Goal: Task Accomplishment & Management: Complete application form

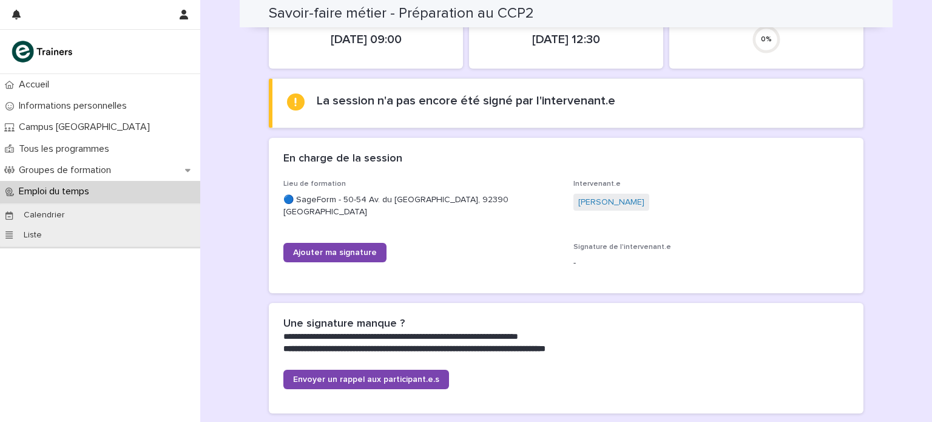
scroll to position [93, 0]
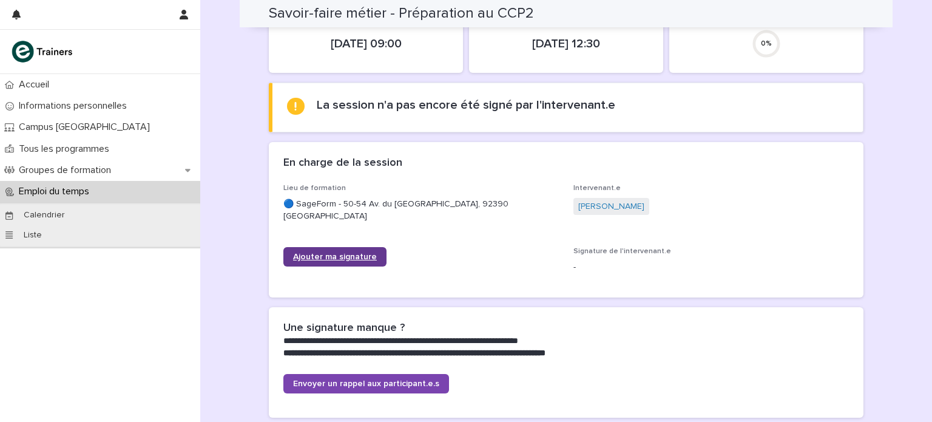
click at [345, 252] on span "Ajouter ma signature" at bounding box center [335, 256] width 84 height 8
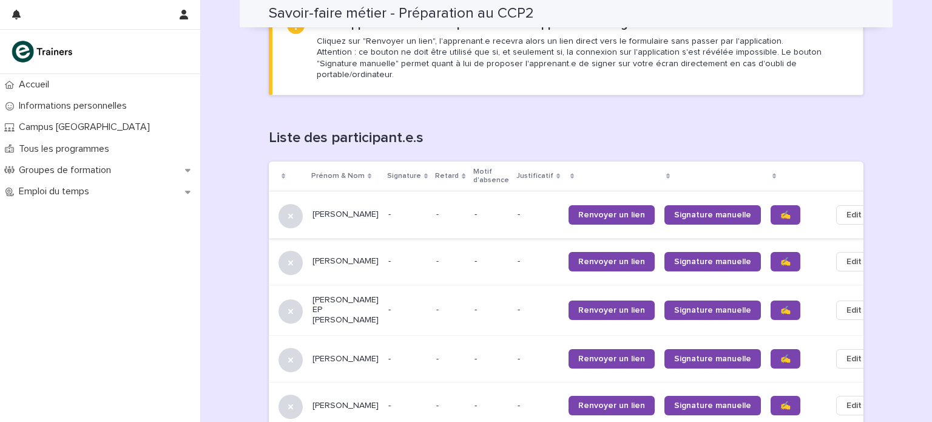
scroll to position [728, 0]
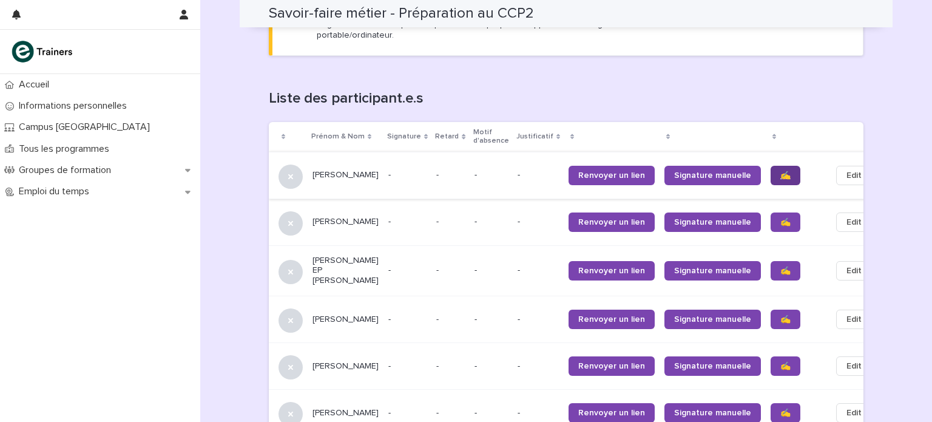
click at [771, 166] on link "✍️" at bounding box center [786, 175] width 30 height 19
click at [780, 218] on span "✍️" at bounding box center [785, 222] width 10 height 8
click at [780, 266] on span "✍️" at bounding box center [785, 270] width 10 height 8
click at [780, 315] on span "✍️" at bounding box center [785, 319] width 10 height 8
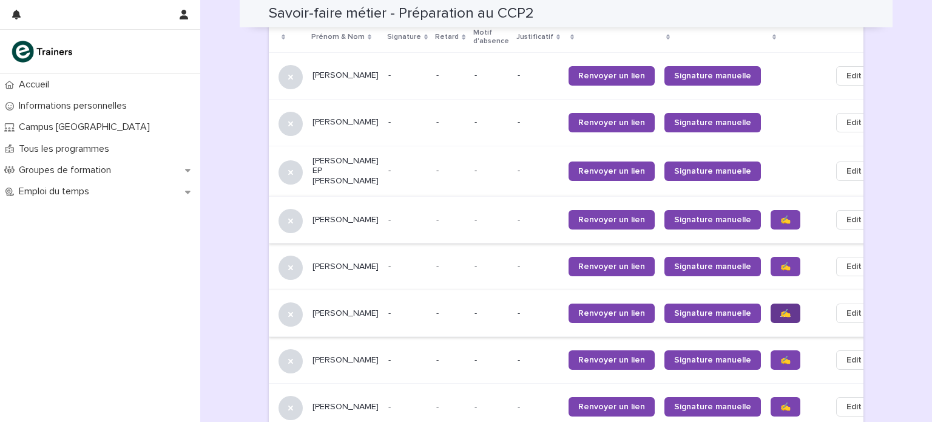
scroll to position [849, 0]
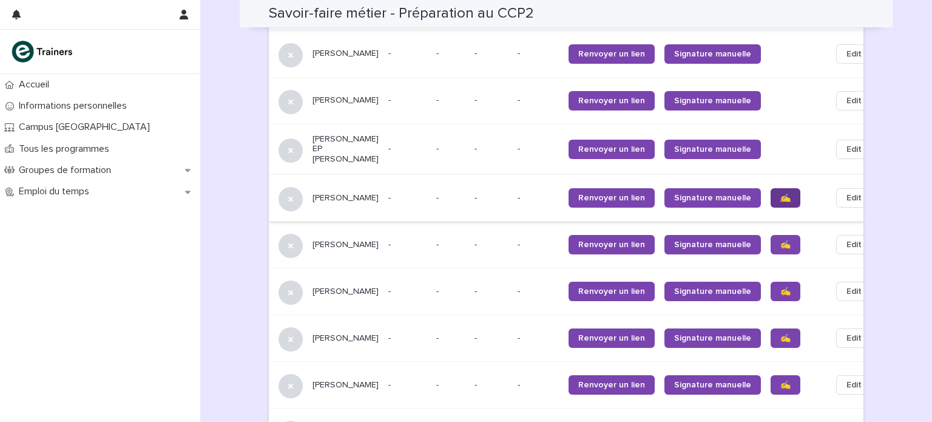
click at [780, 194] on span "✍️" at bounding box center [785, 198] width 10 height 8
click at [780, 240] on span "✍️" at bounding box center [785, 244] width 10 height 8
click at [780, 288] on span "✍️" at bounding box center [785, 291] width 10 height 8
click at [780, 337] on span "✍️" at bounding box center [785, 338] width 10 height 8
click at [780, 380] on span "✍️" at bounding box center [785, 384] width 10 height 8
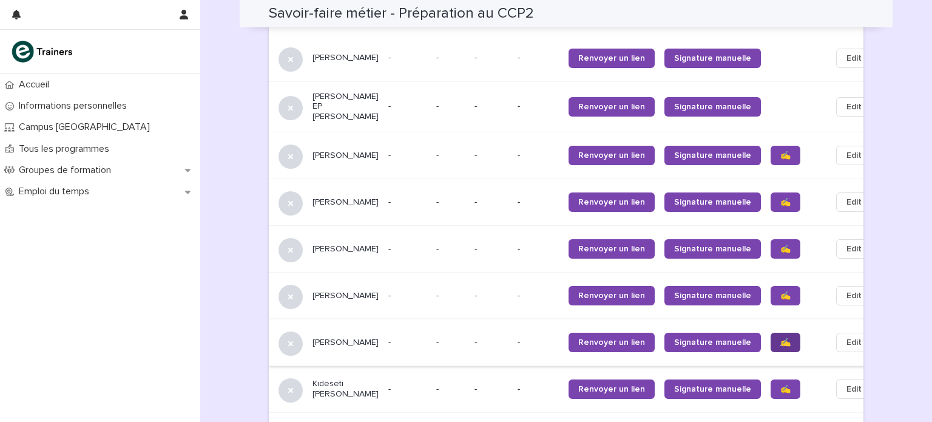
scroll to position [910, 0]
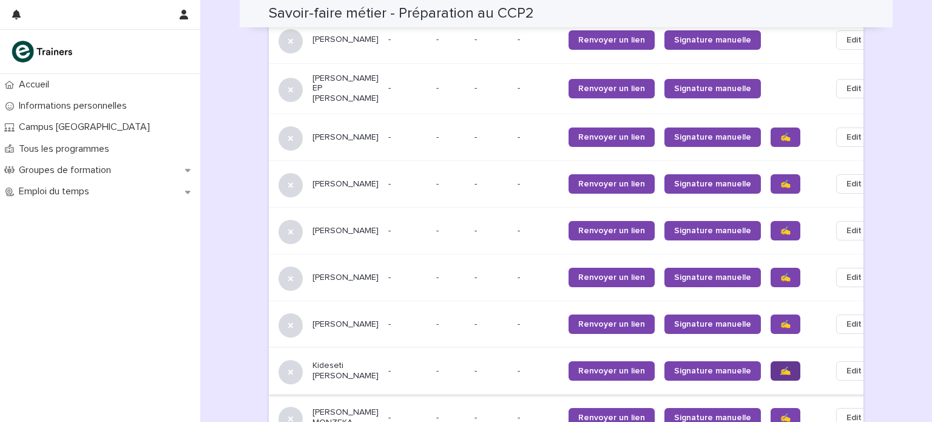
click at [780, 366] on span "✍️" at bounding box center [785, 370] width 10 height 8
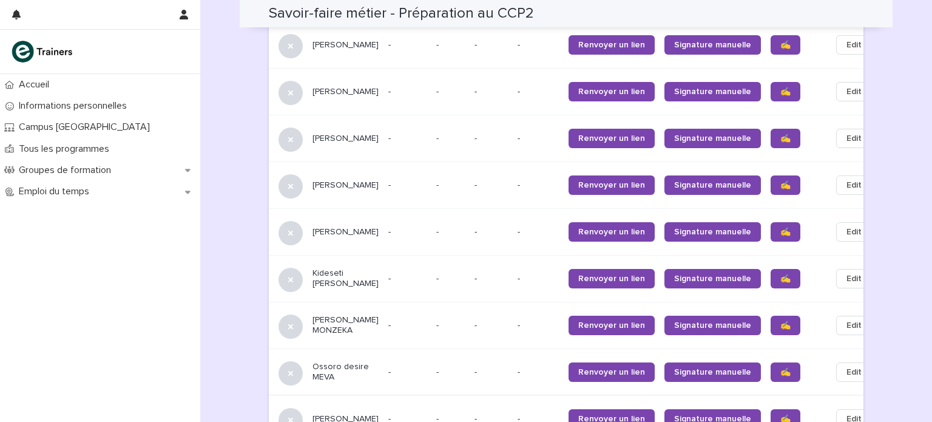
scroll to position [1031, 0]
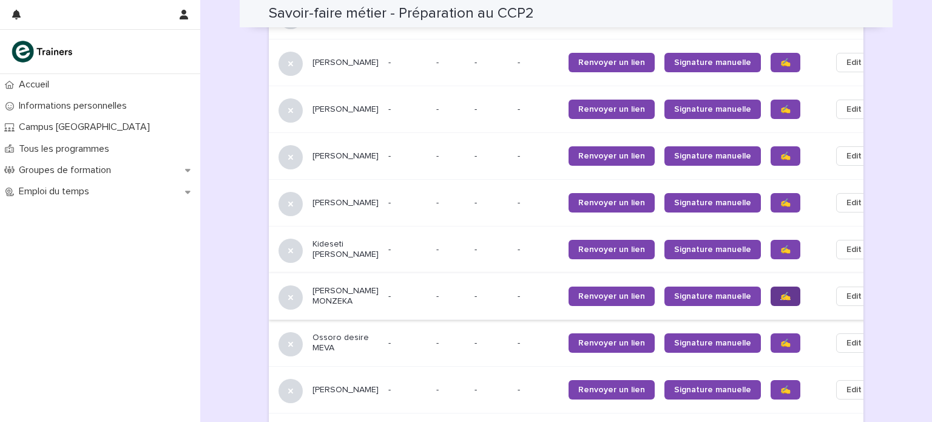
click at [780, 292] on span "✍️" at bounding box center [785, 296] width 10 height 8
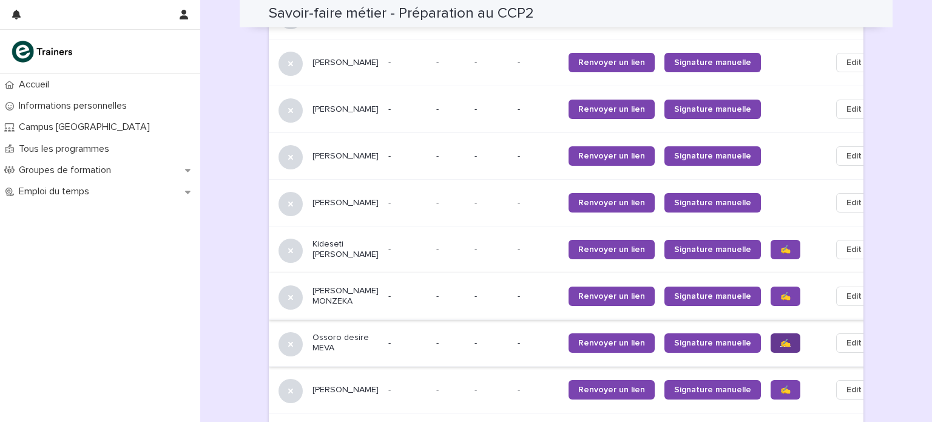
click at [780, 341] on span "✍️" at bounding box center [785, 343] width 10 height 8
click at [771, 391] on link "✍️" at bounding box center [786, 389] width 30 height 19
click at [780, 245] on span "✍️" at bounding box center [785, 249] width 10 height 8
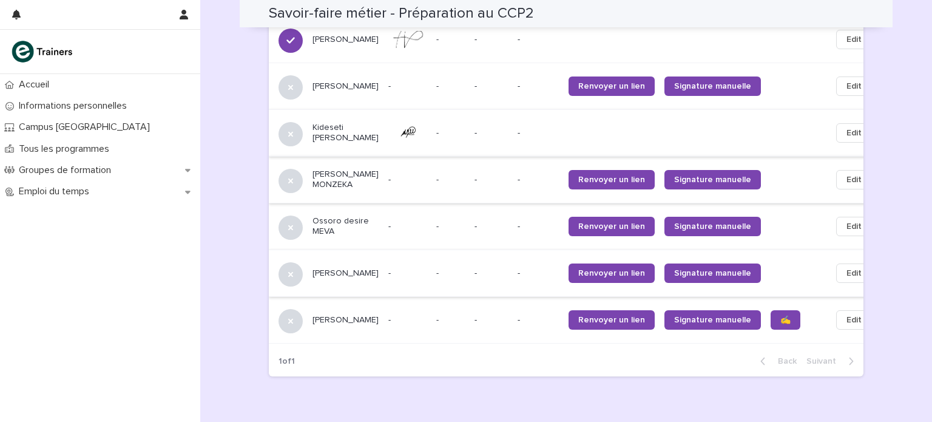
scroll to position [1084, 0]
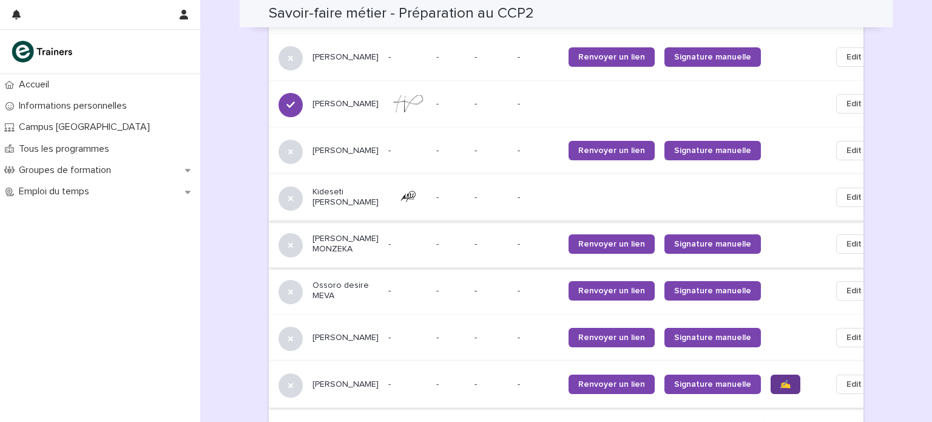
click at [780, 383] on span "✍️" at bounding box center [785, 384] width 10 height 8
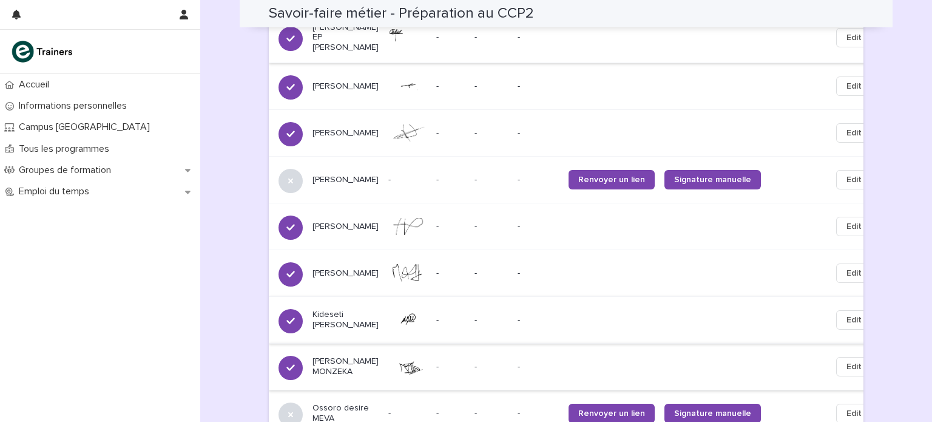
scroll to position [841, 0]
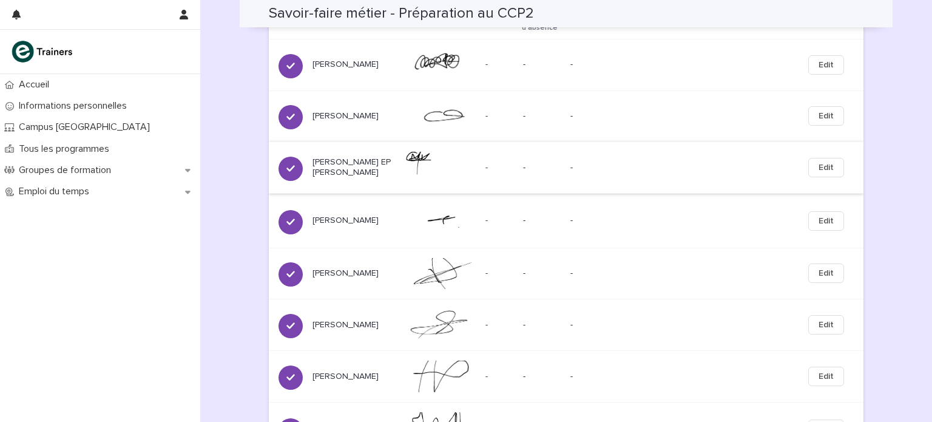
drag, startPoint x: 914, startPoint y: 49, endPoint x: 926, endPoint y: 75, distance: 29.3
click at [928, 70] on div "Accueil Informations personnelles Campus Montreuil Tous les programmes Groupes …" at bounding box center [466, 211] width 932 height 422
